Goal: Task Accomplishment & Management: Use online tool/utility

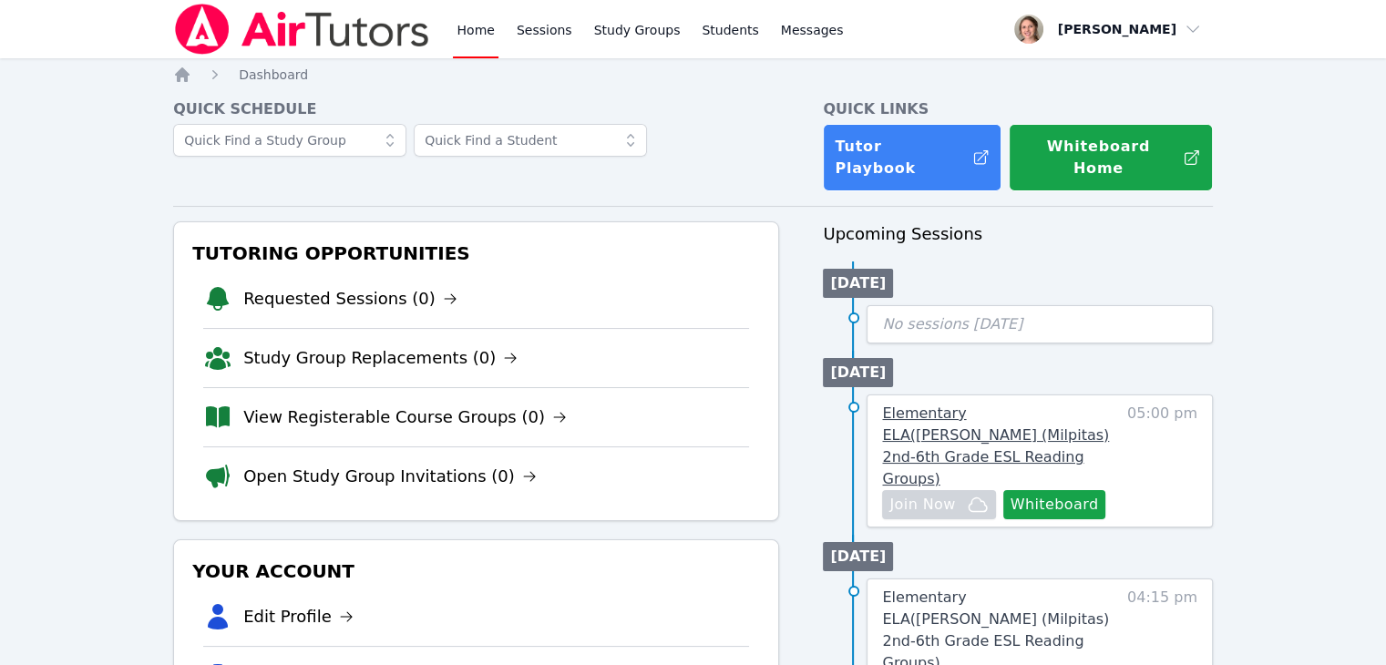
click at [1050, 411] on span "Elementary ELA ( [PERSON_NAME] (Milpitas) 2nd-6th Grade ESL Reading Groups )" at bounding box center [995, 446] width 227 height 83
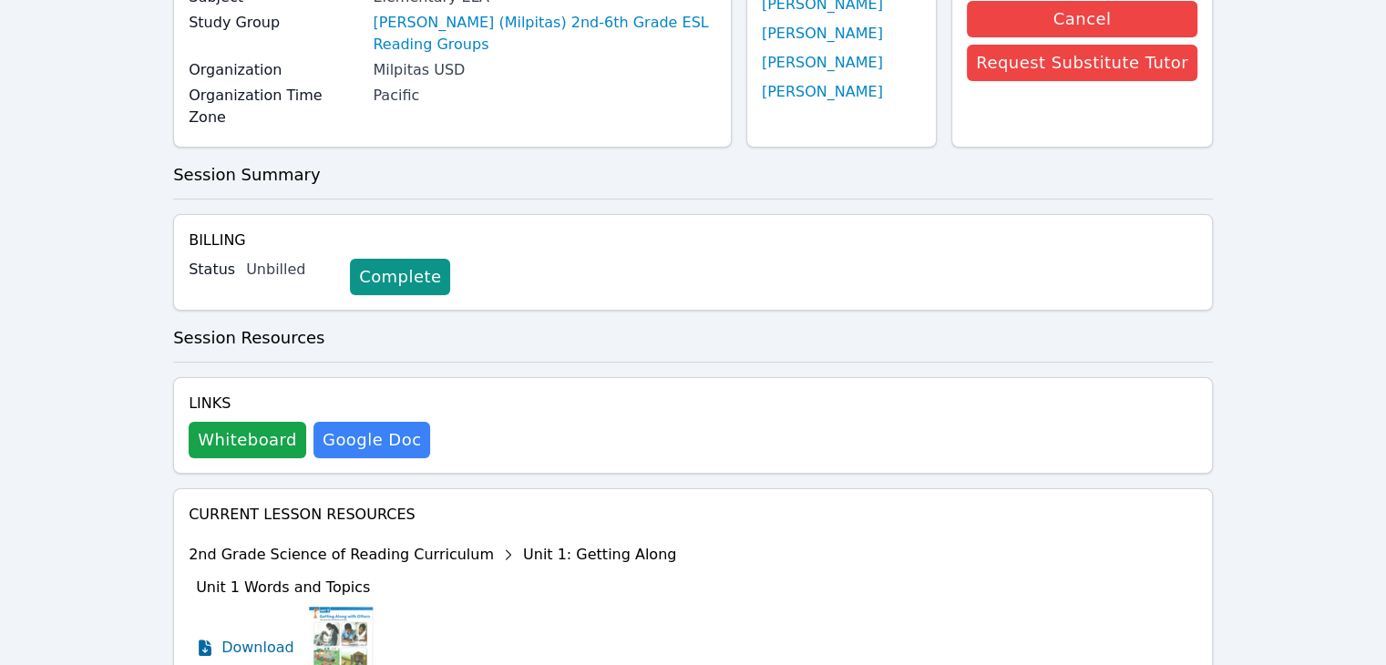
scroll to position [231, 0]
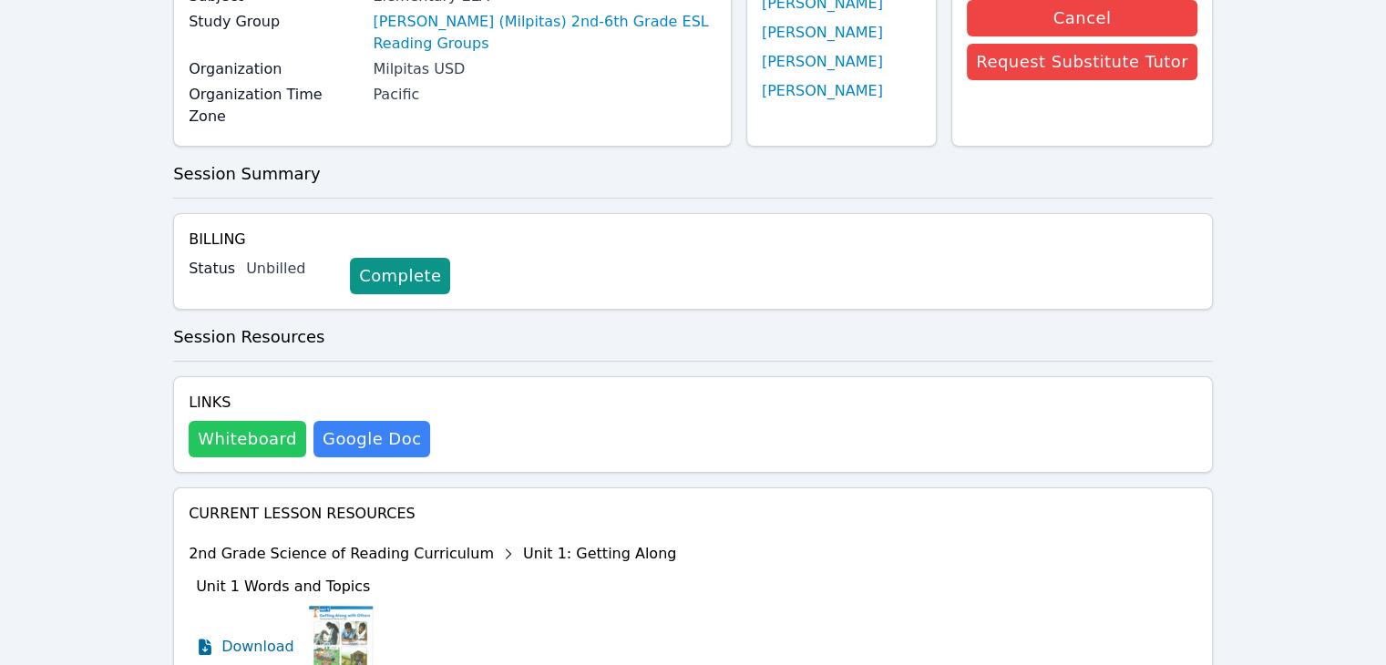
click at [249, 421] on button "Whiteboard" at bounding box center [248, 439] width 118 height 36
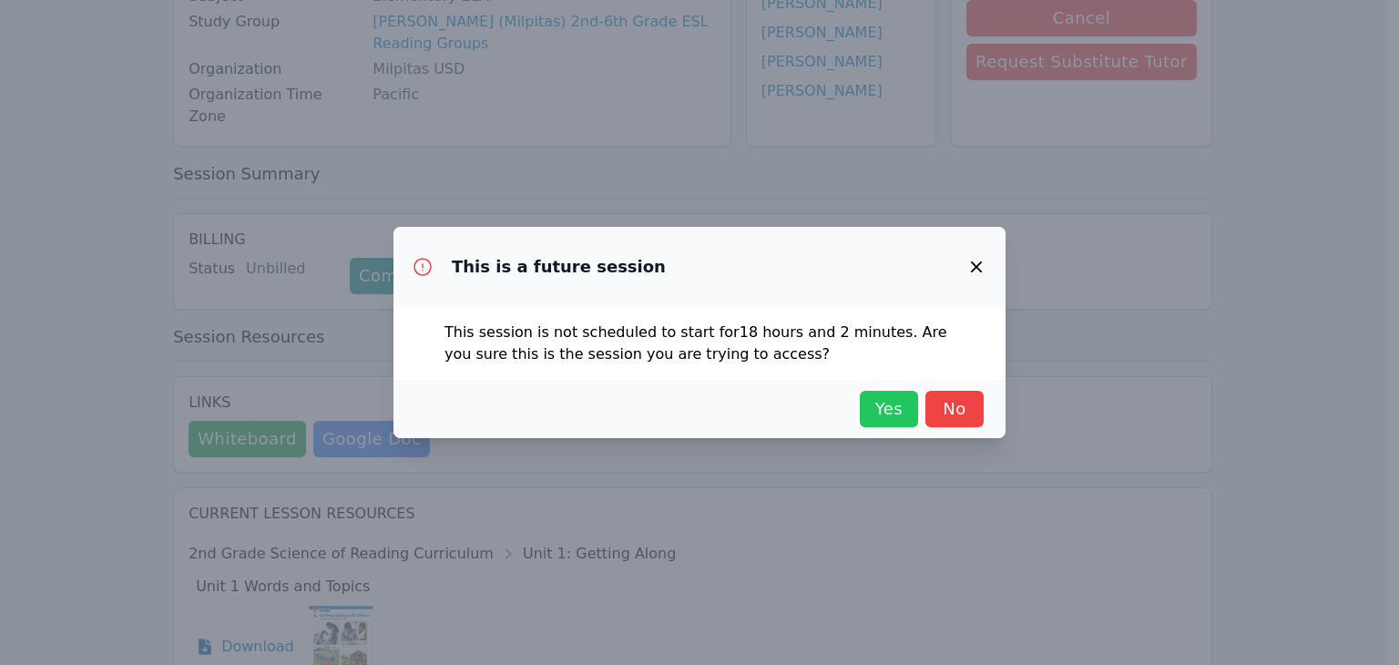
click at [878, 415] on span "Yes" at bounding box center [889, 409] width 40 height 26
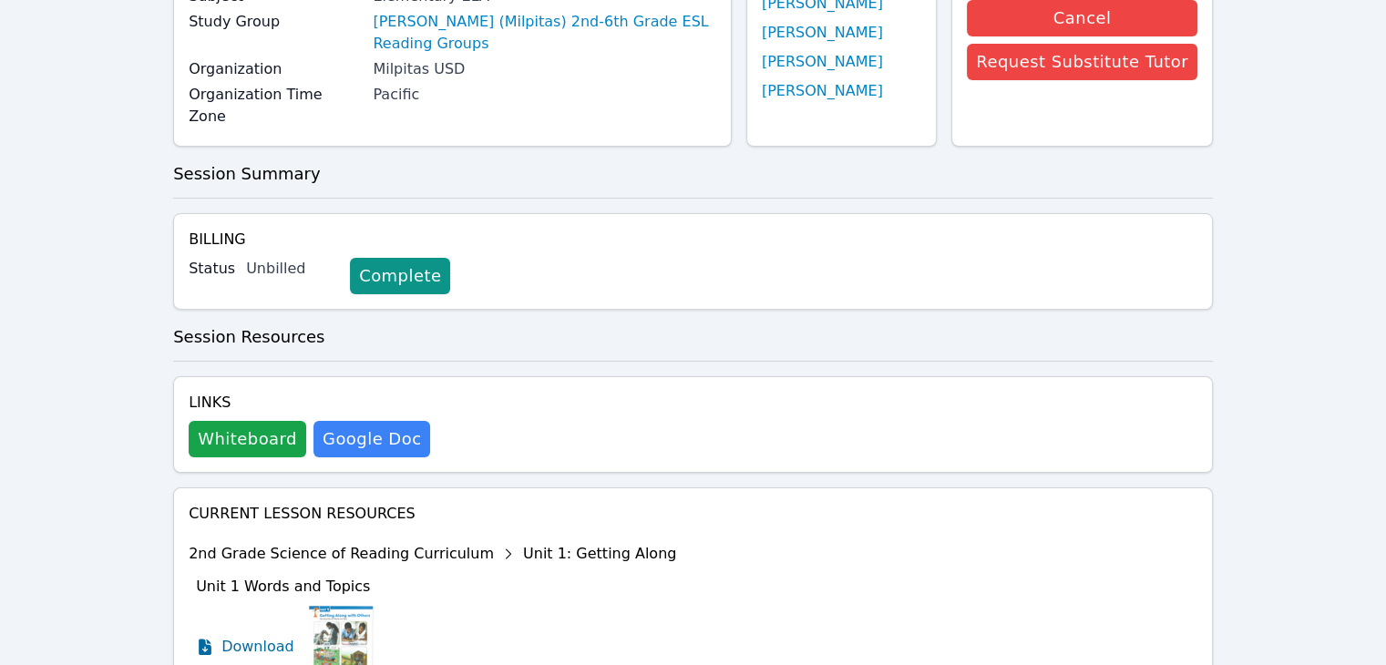
scroll to position [0, 0]
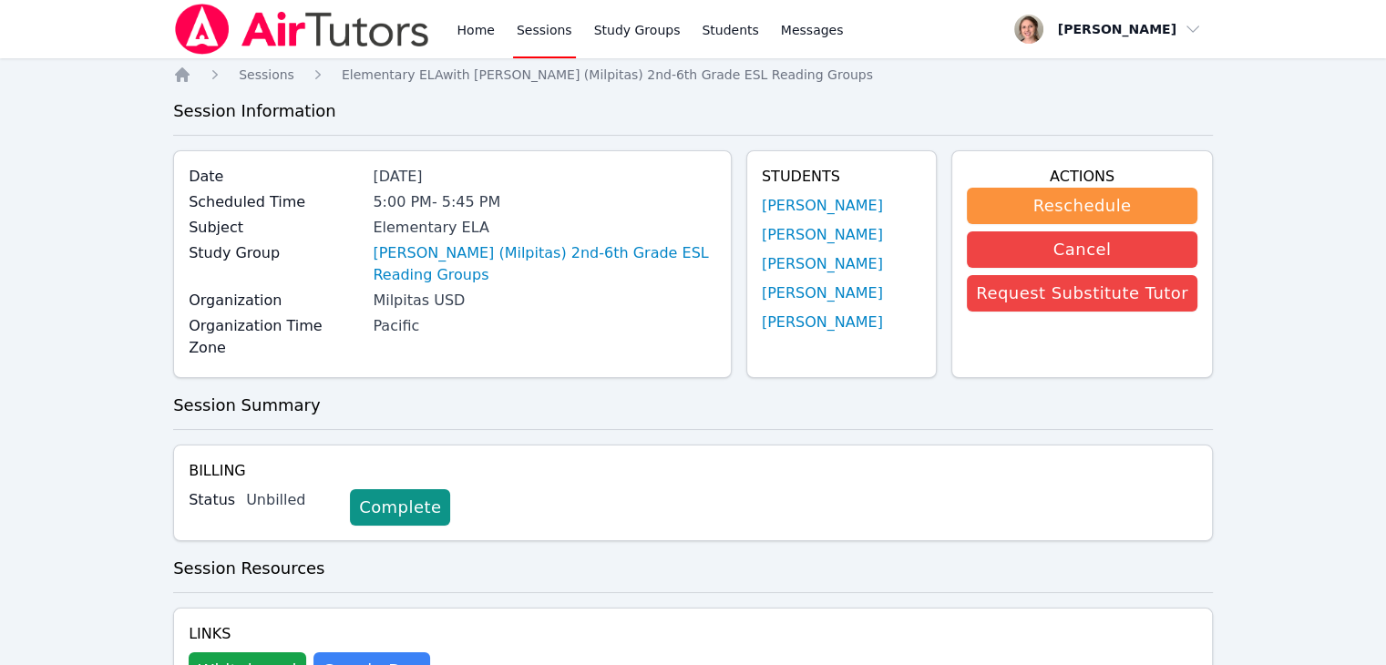
click at [534, 39] on link "Sessions" at bounding box center [544, 29] width 63 height 58
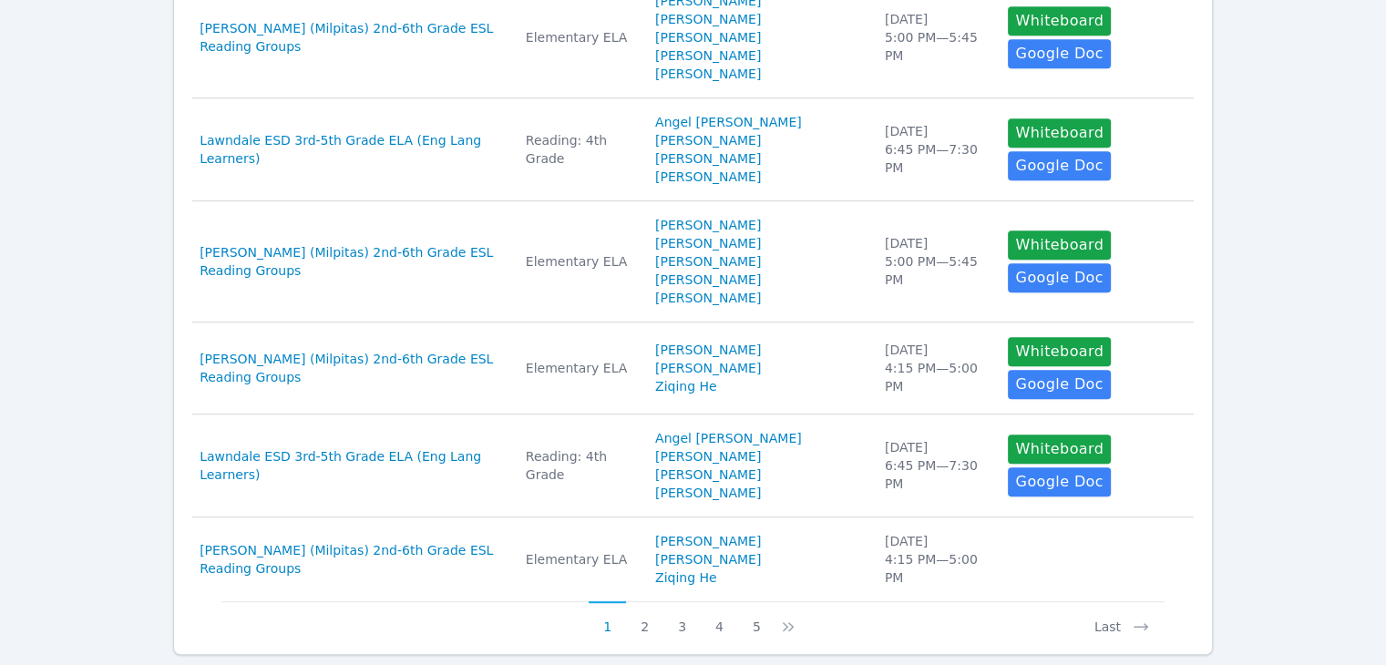
scroll to position [945, 0]
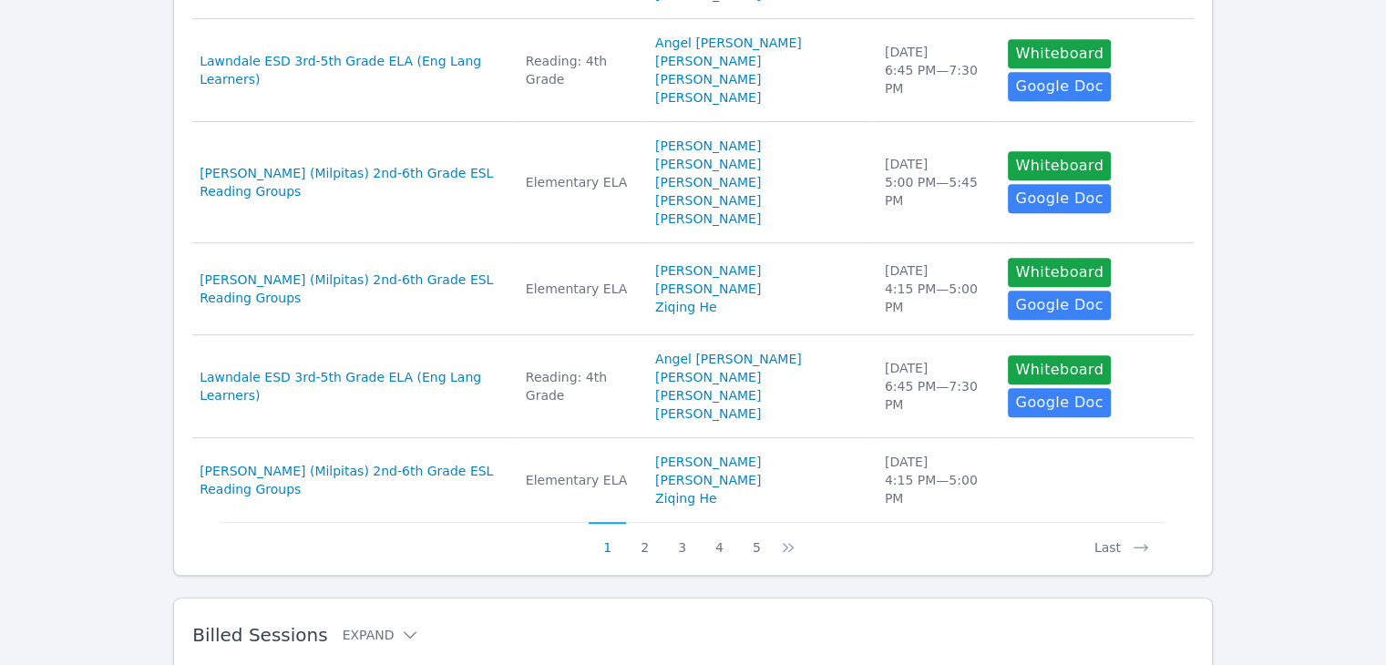
click at [463, 610] on div "Billed Sessions Expand" at bounding box center [663, 635] width 943 height 51
click at [430, 624] on h2 "Billed Sessions Expand" at bounding box center [663, 635] width 943 height 22
click at [401, 626] on icon at bounding box center [410, 635] width 18 height 18
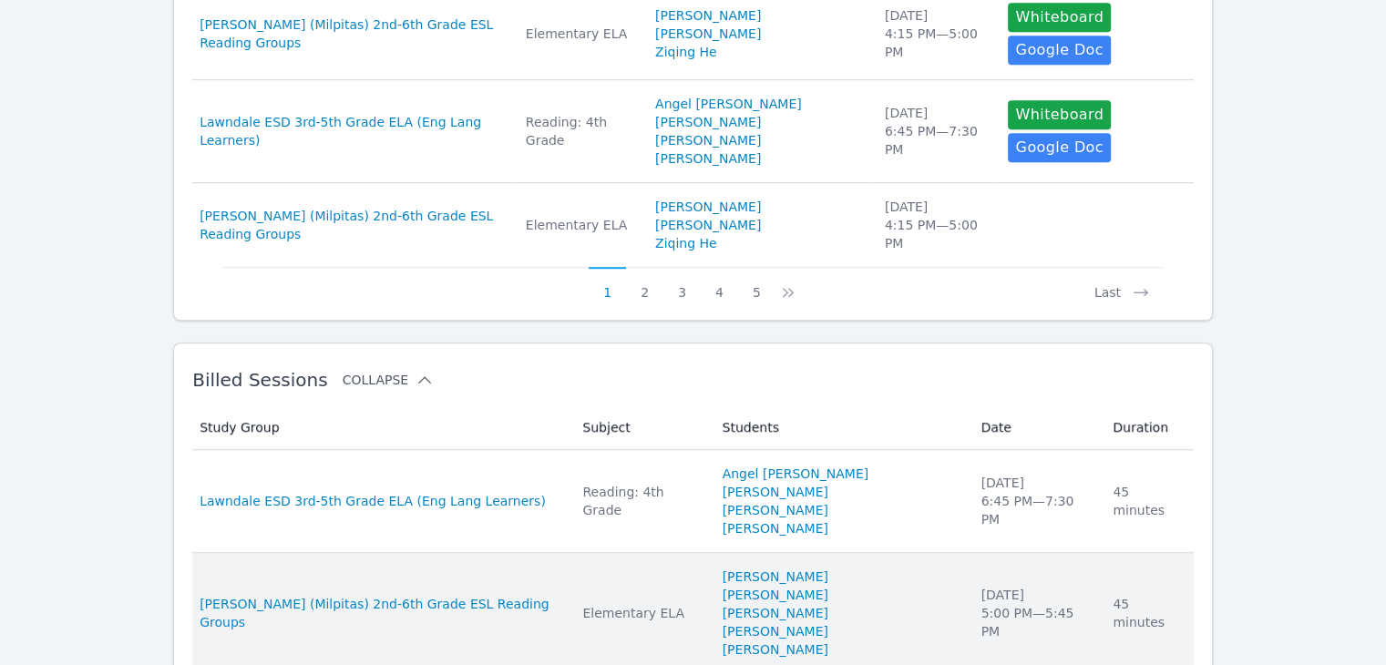
click at [910, 604] on li "[PERSON_NAME]" at bounding box center [841, 613] width 237 height 18
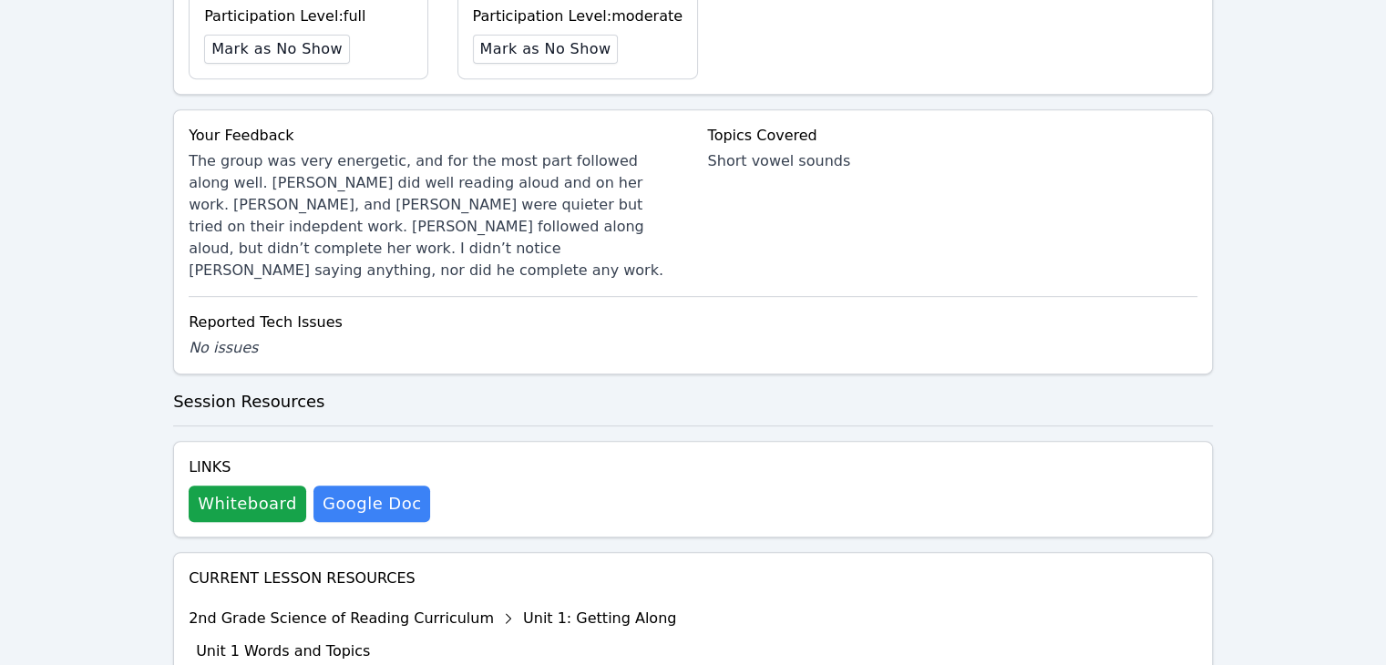
scroll to position [811, 0]
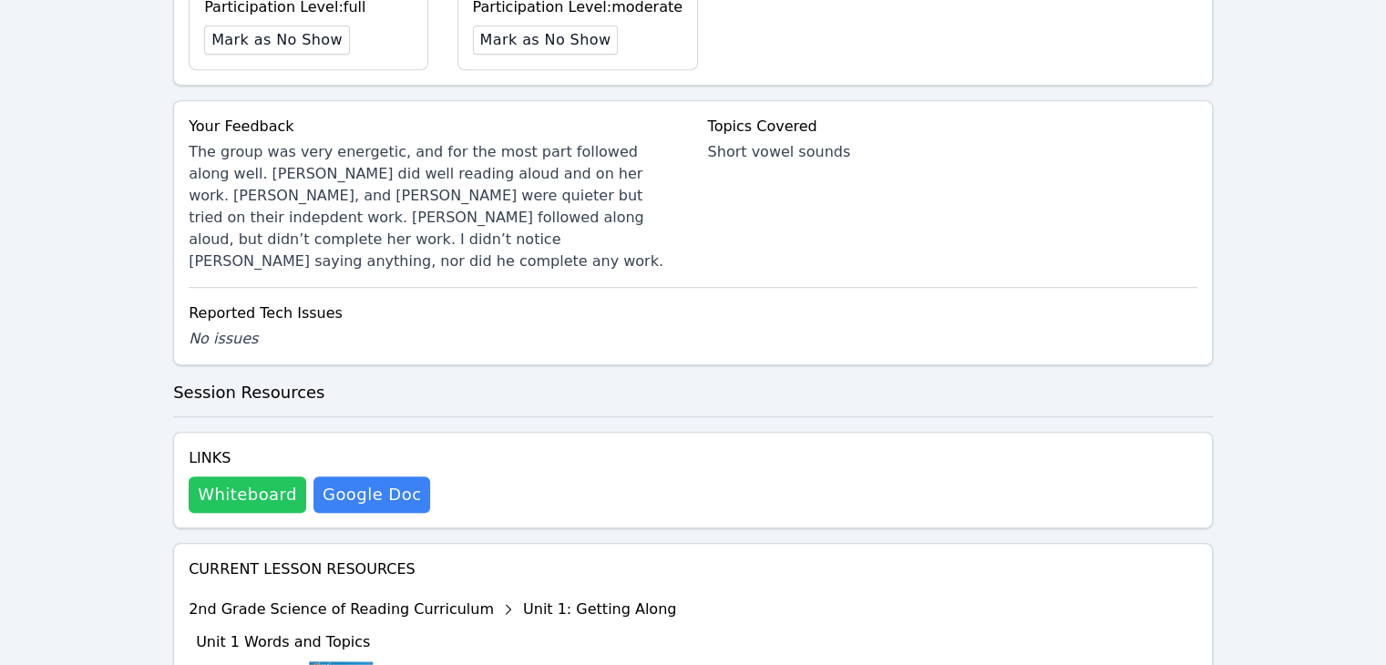
click at [241, 477] on button "Whiteboard" at bounding box center [248, 495] width 118 height 36
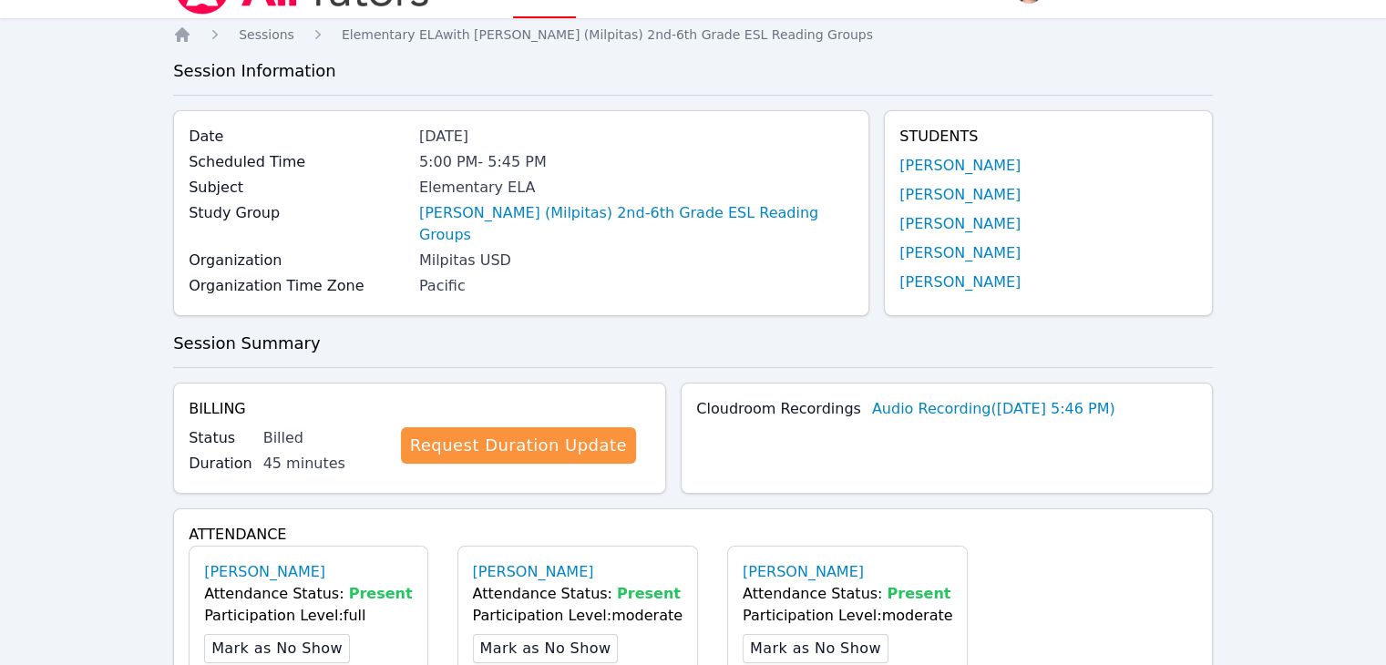
scroll to position [0, 0]
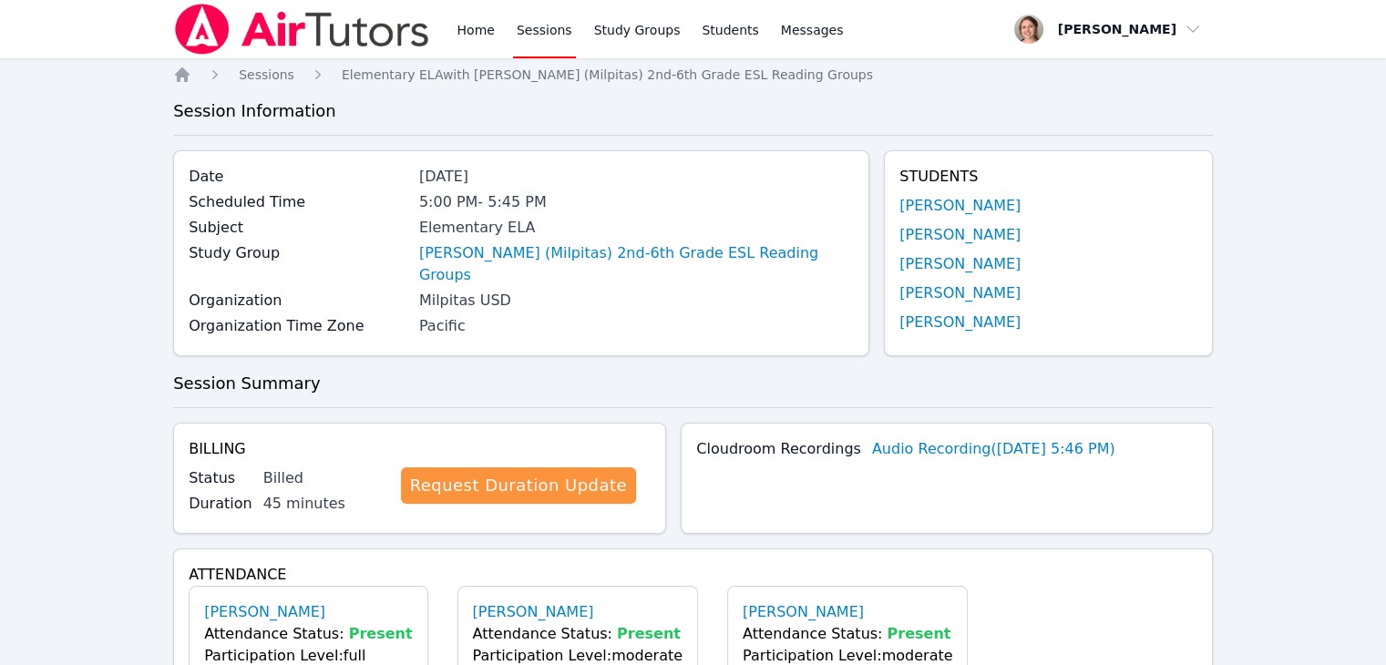
click at [519, 37] on link "Sessions" at bounding box center [544, 29] width 63 height 58
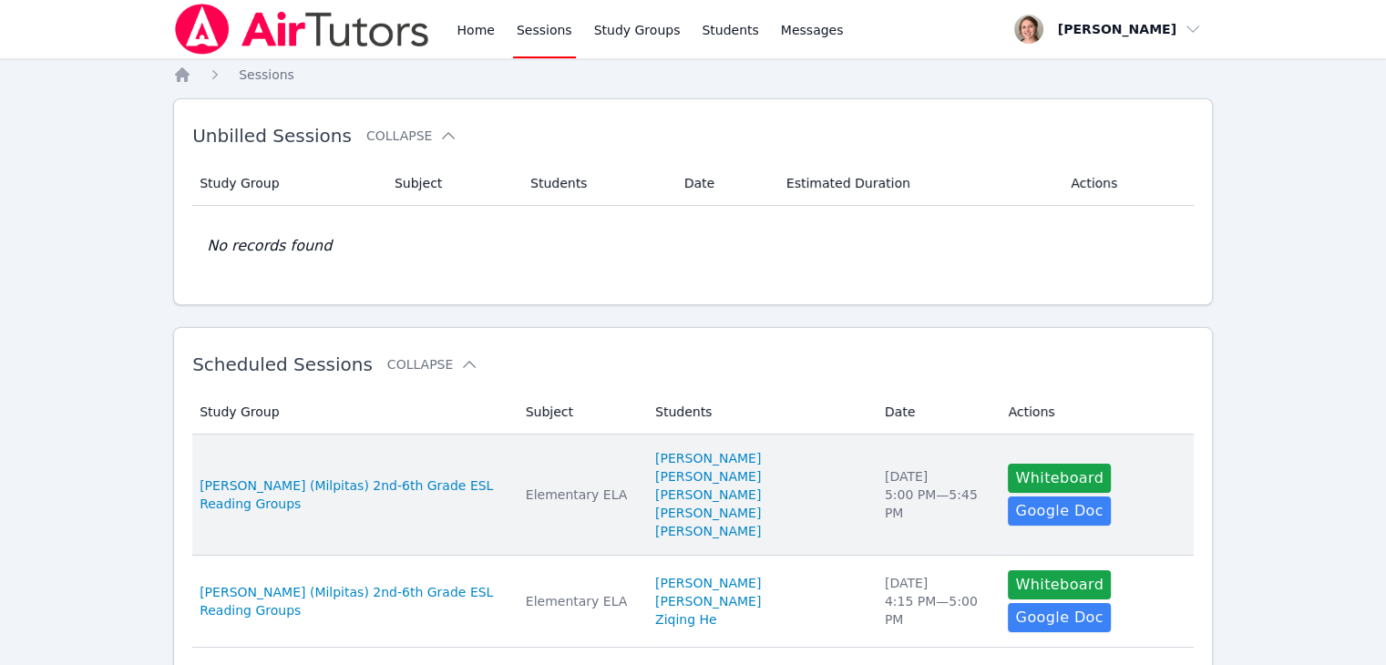
click at [874, 518] on td "Date [DATE] 5:00 PM — 5:45 PM" at bounding box center [936, 495] width 124 height 121
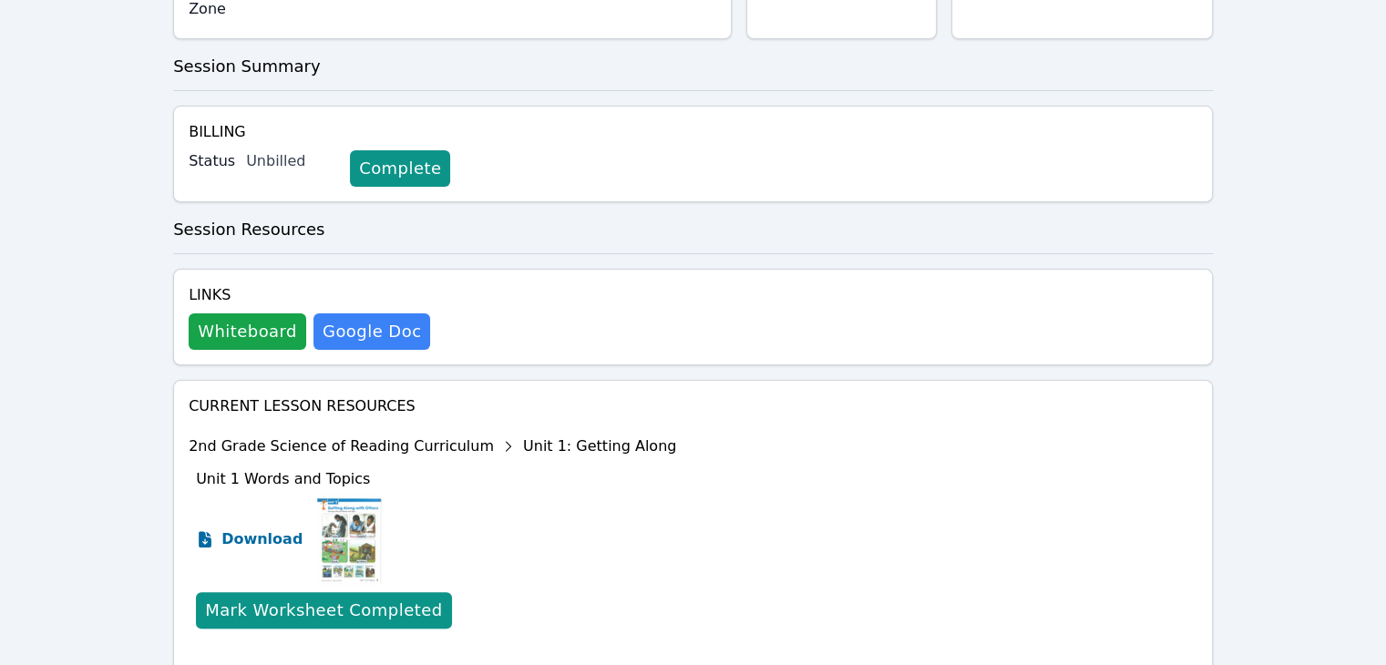
scroll to position [455, 0]
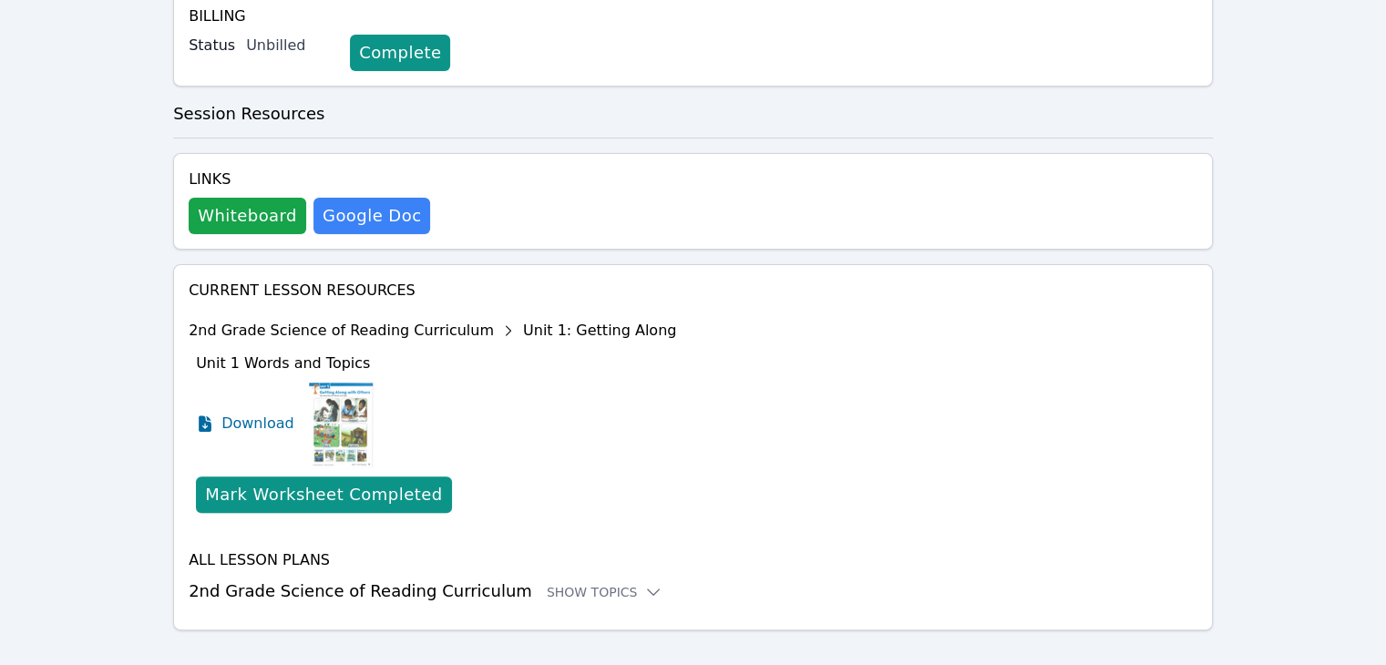
click at [304, 579] on h3 "2nd Grade Science of Reading Curriculum Show Topics" at bounding box center [693, 592] width 1009 height 26
click at [547, 583] on div "Show Topics" at bounding box center [605, 592] width 117 height 18
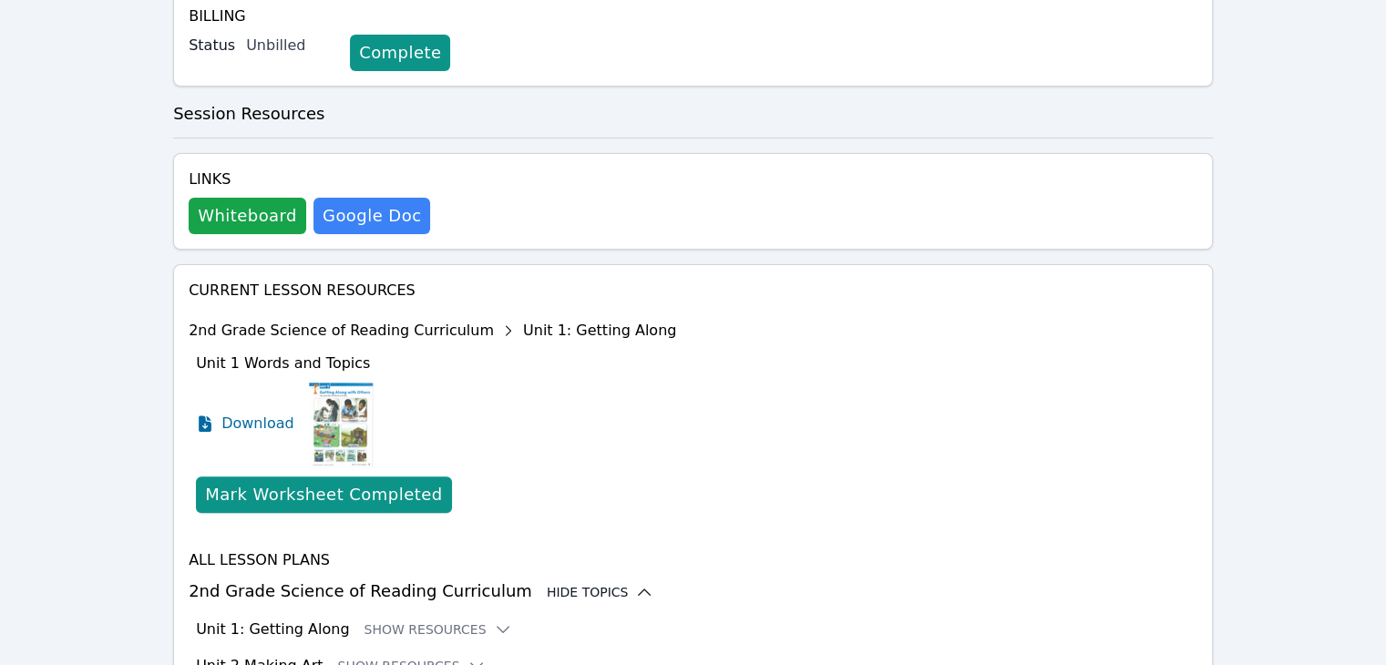
scroll to position [677, 0]
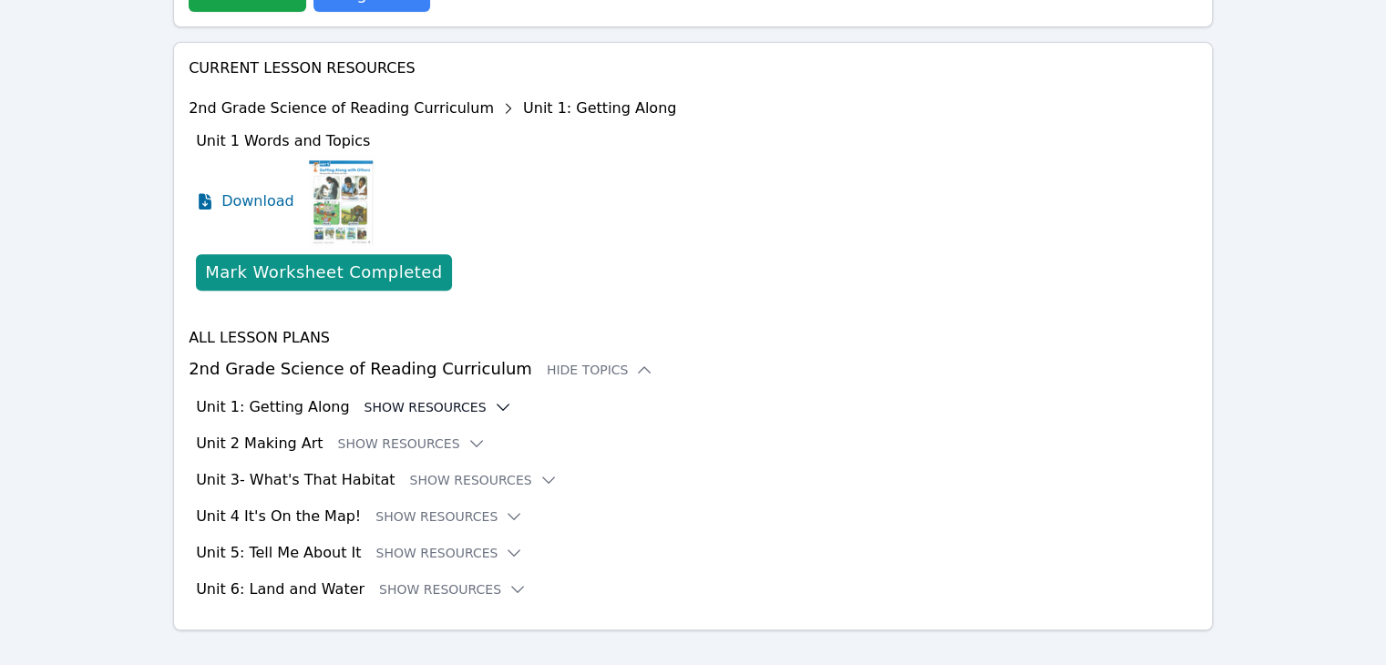
click at [410, 398] on button "Show Resources" at bounding box center [438, 407] width 148 height 18
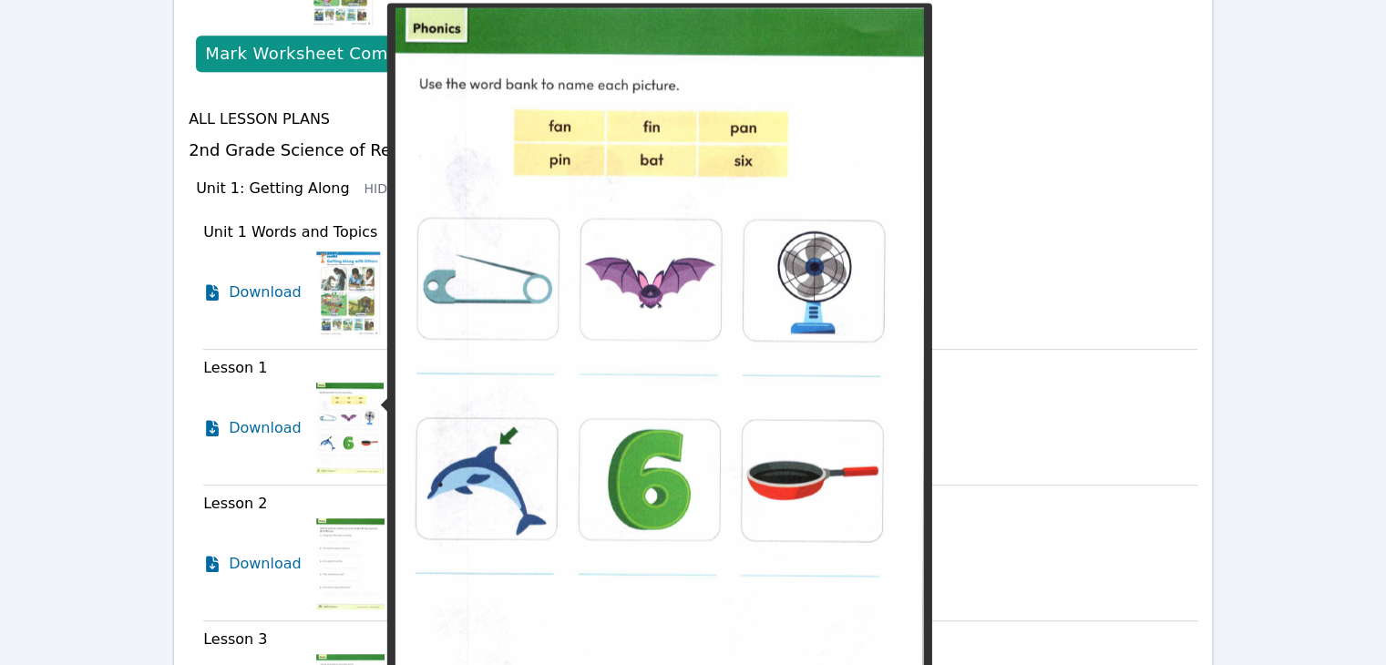
scroll to position [897, 0]
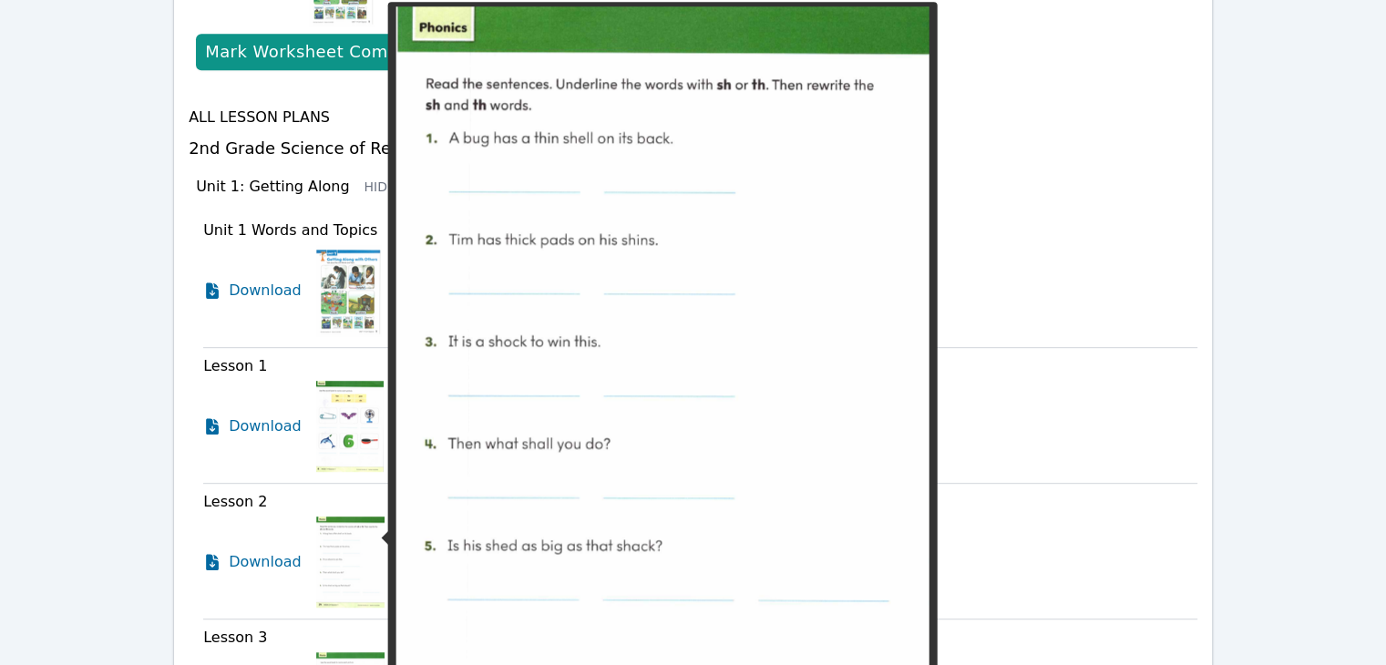
click at [339, 528] on img at bounding box center [350, 562] width 68 height 91
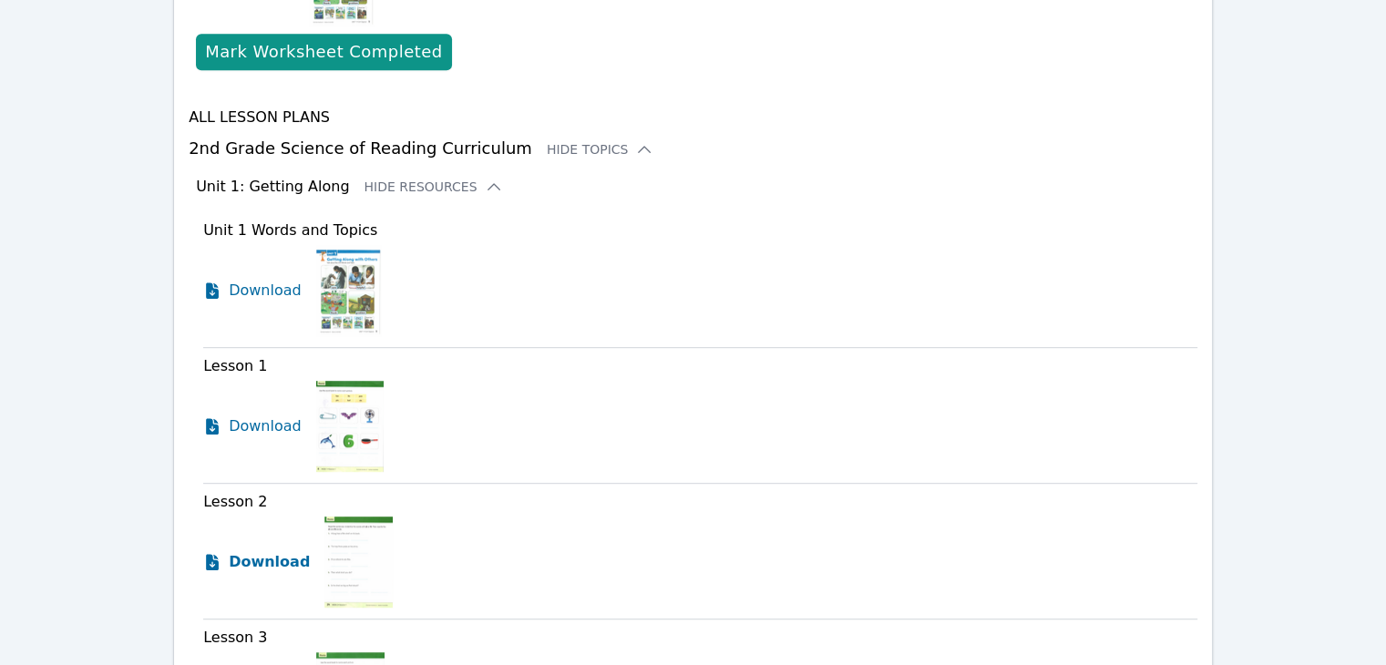
click at [261, 551] on span "Download" at bounding box center [269, 562] width 81 height 22
